Goal: Navigation & Orientation: Find specific page/section

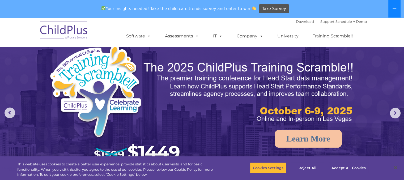
click at [396, 8] on button at bounding box center [394, 9] width 12 height 18
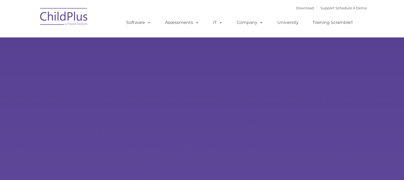
type input ""
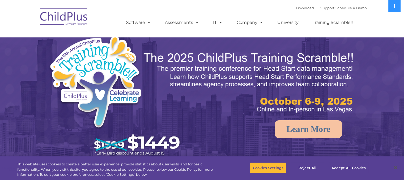
select select "MEDIUM"
